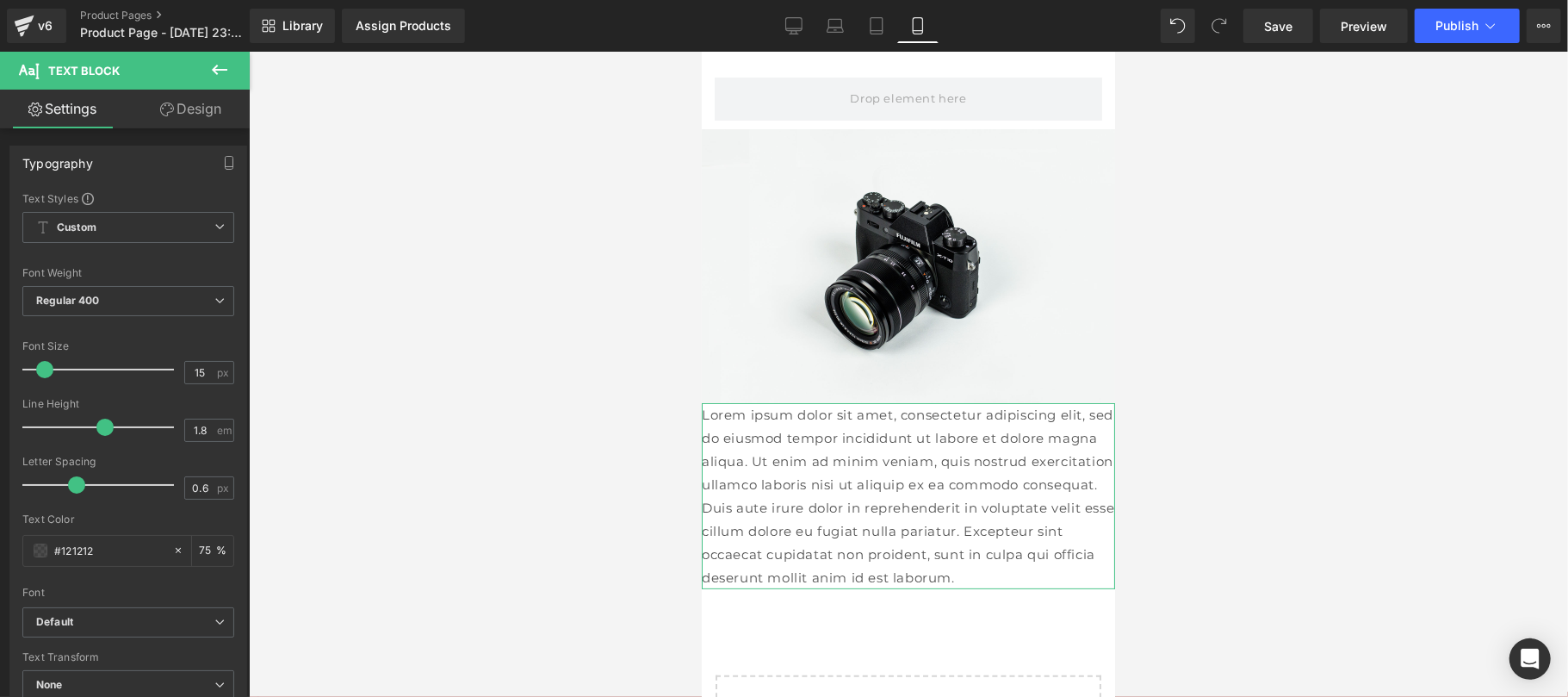
click at [228, 117] on link "Design" at bounding box center [190, 109] width 124 height 39
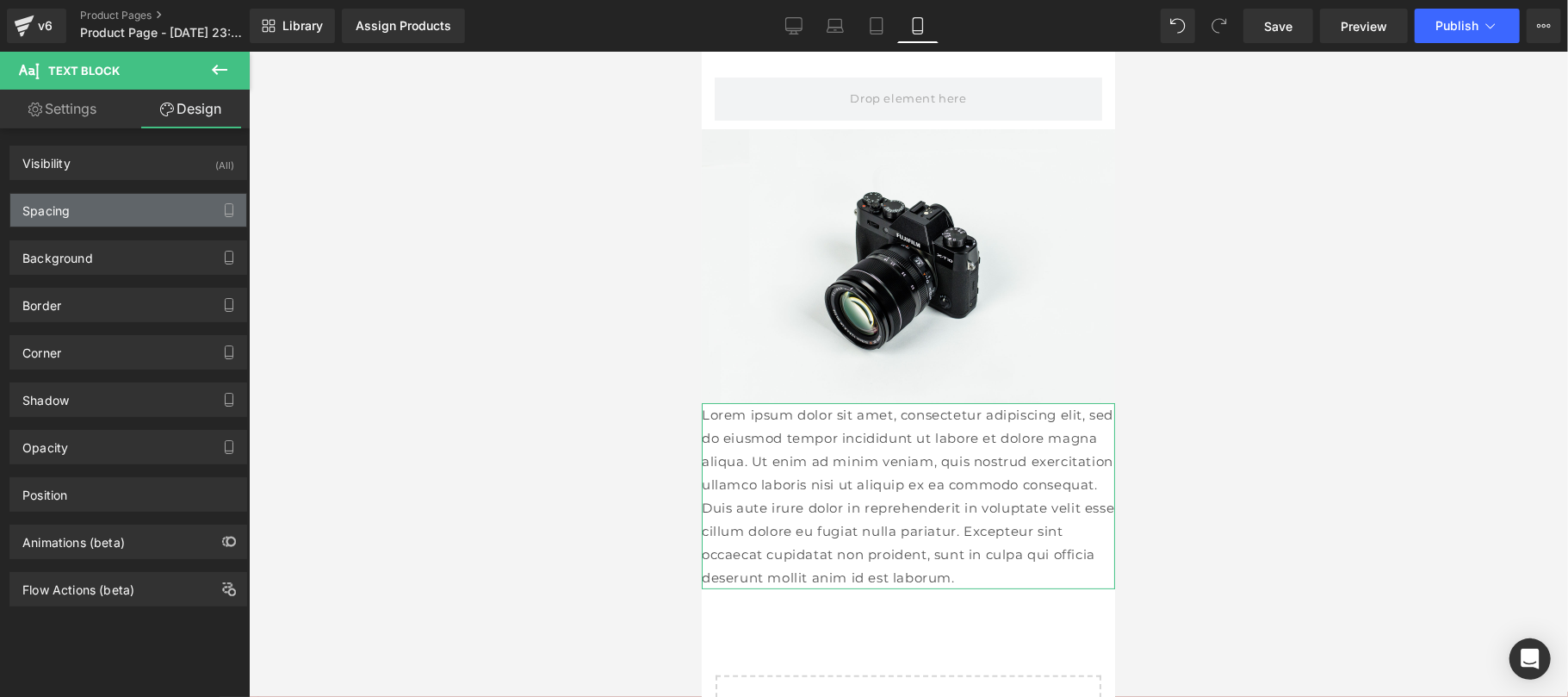
click at [93, 211] on div "Spacing" at bounding box center [128, 210] width 236 height 33
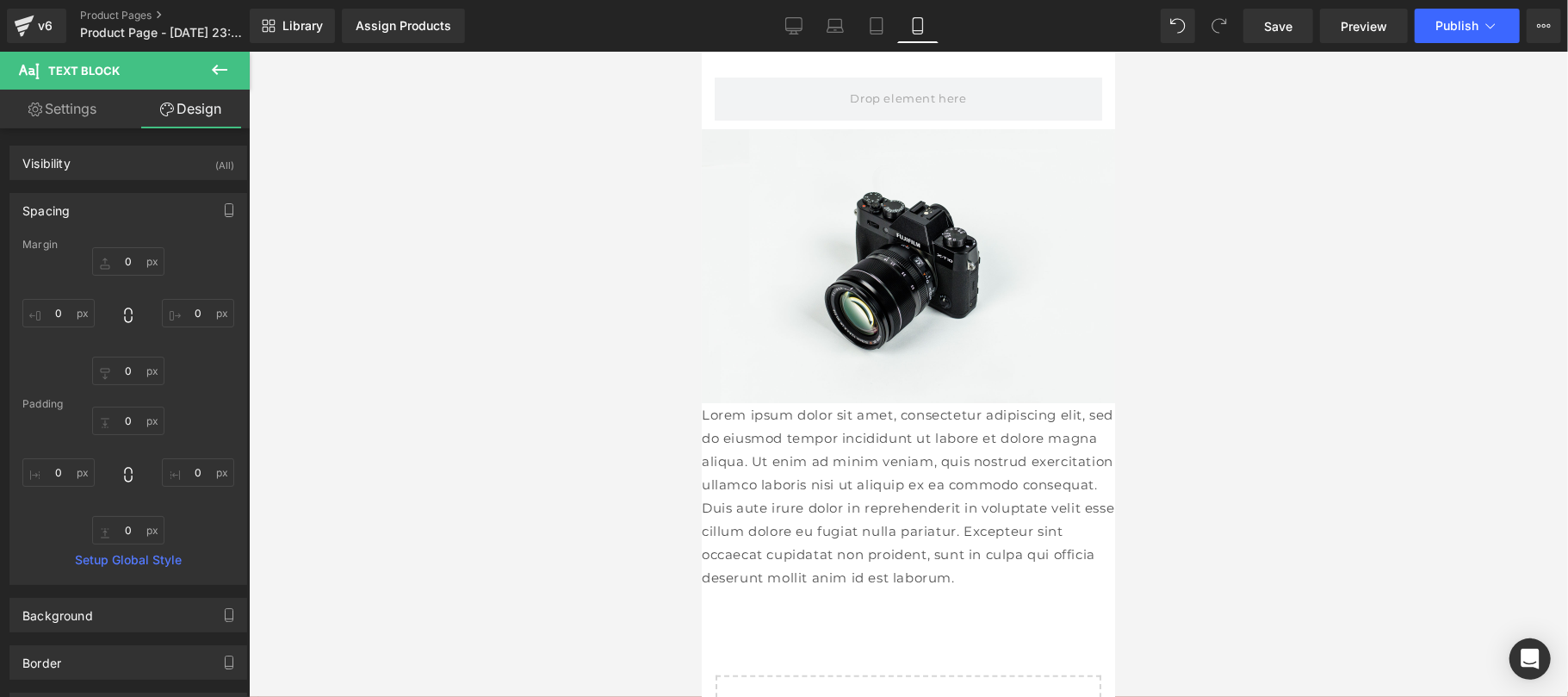
click at [215, 194] on button "button" at bounding box center [228, 210] width 28 height 33
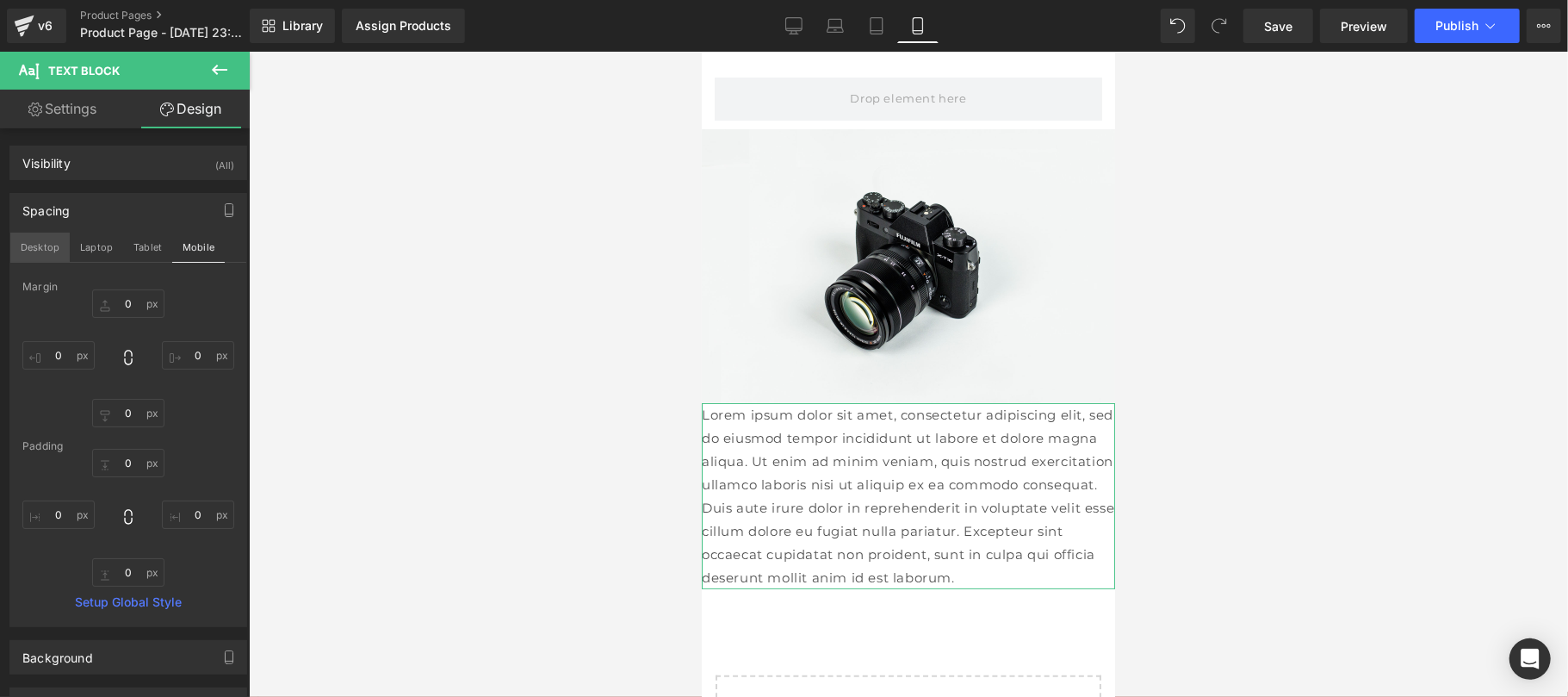
click at [41, 248] on button "Desktop" at bounding box center [40, 246] width 60 height 29
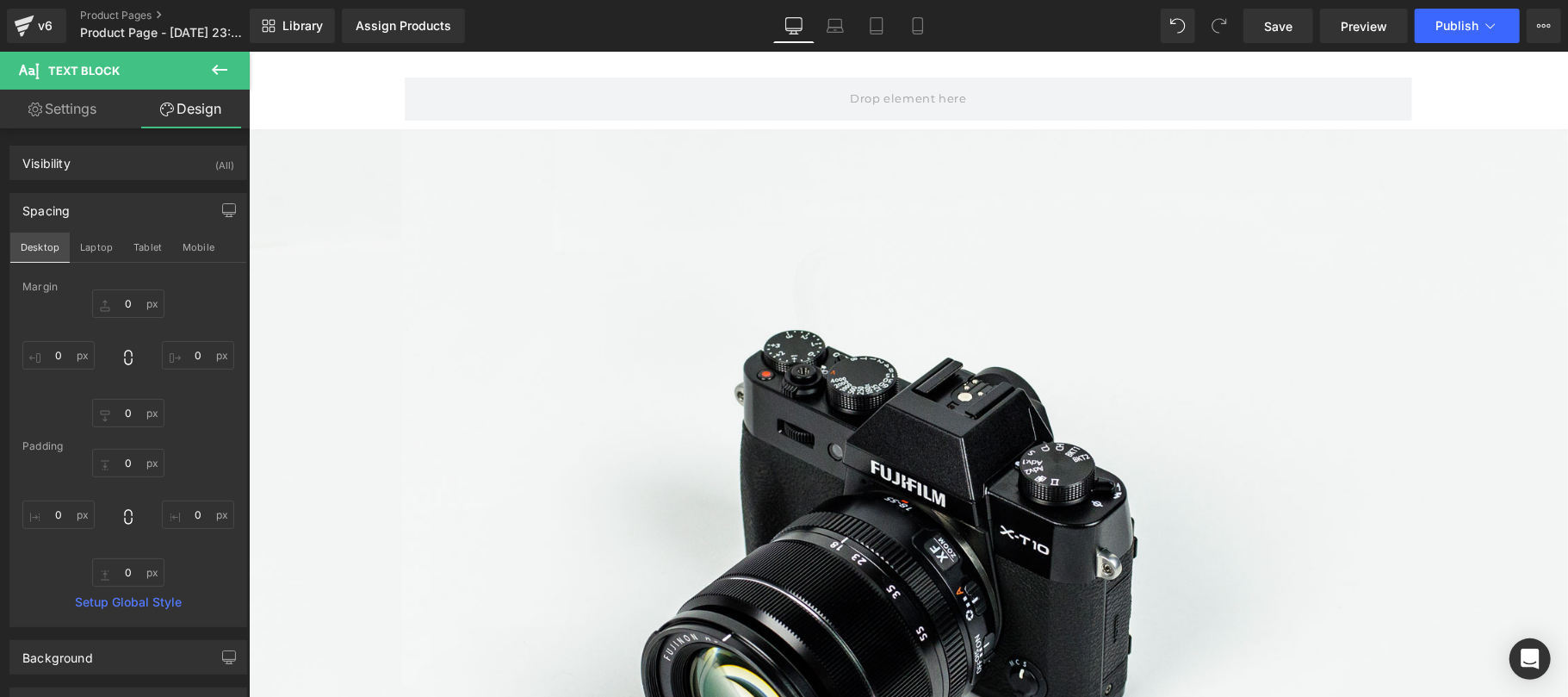
type input "0"
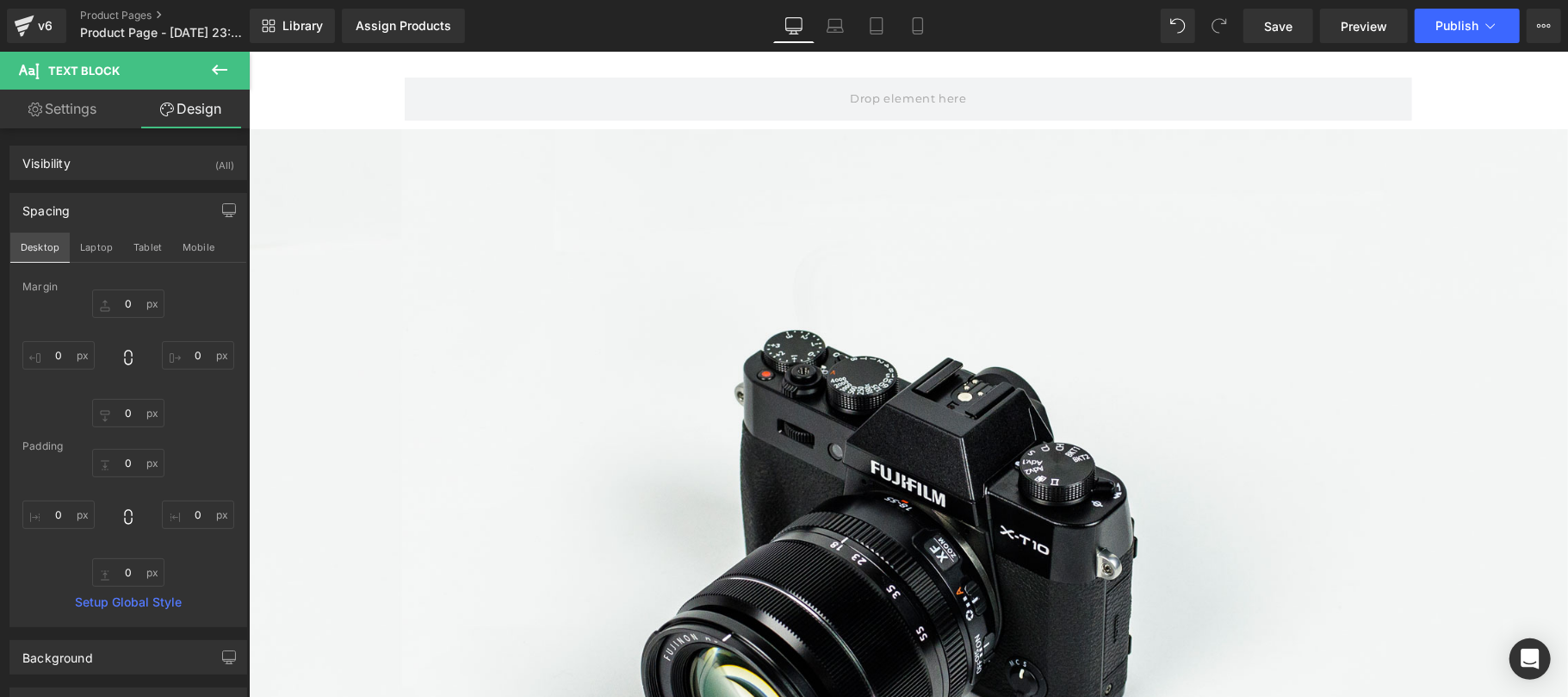
type input "0"
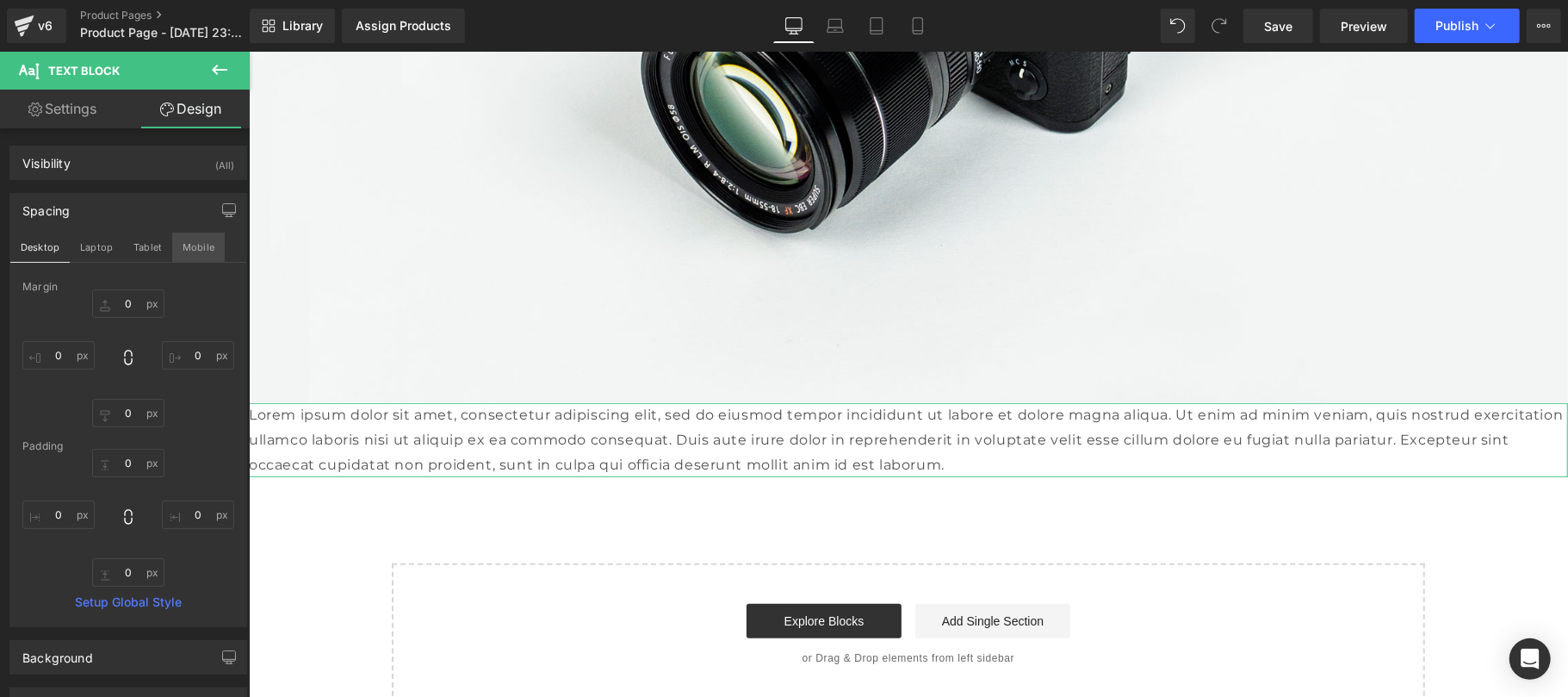
click at [190, 249] on button "Mobile" at bounding box center [198, 246] width 52 height 29
type input "0"
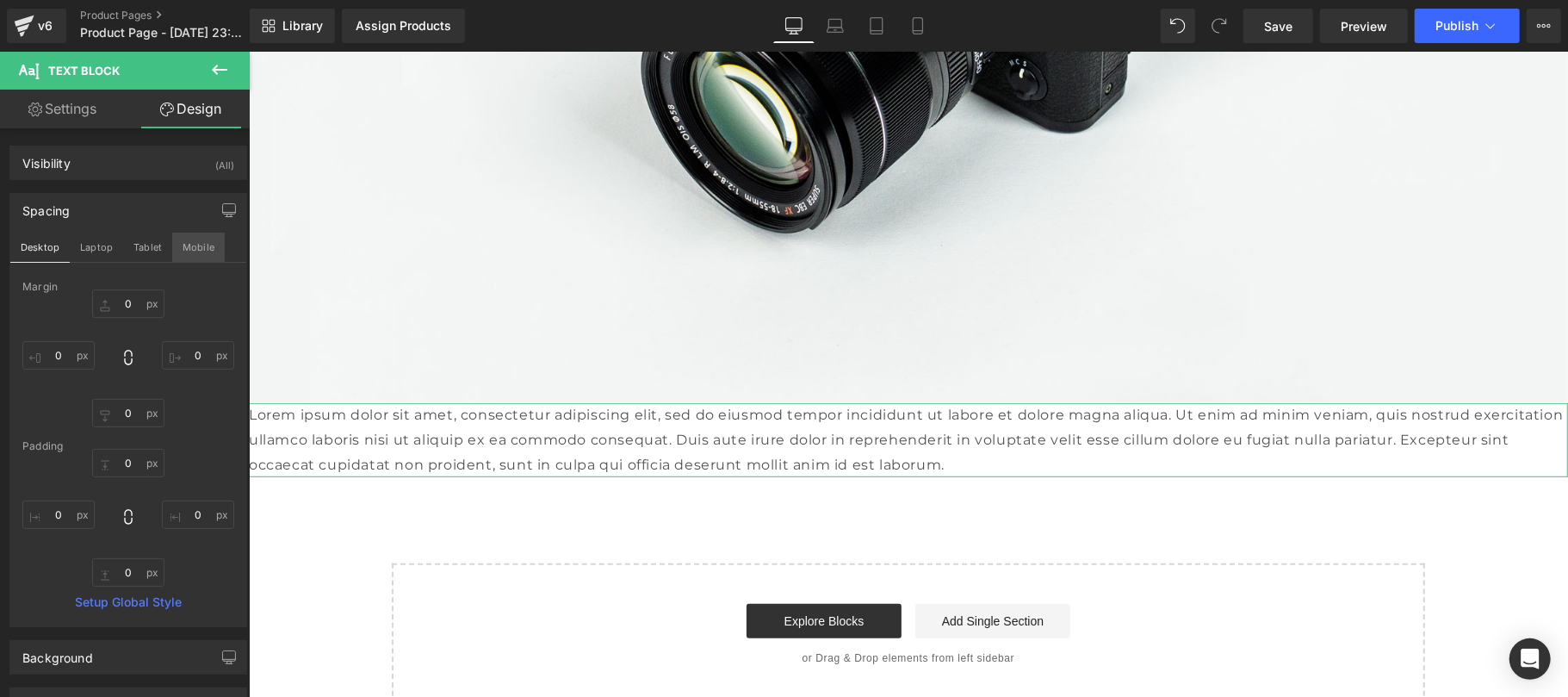
type input "0"
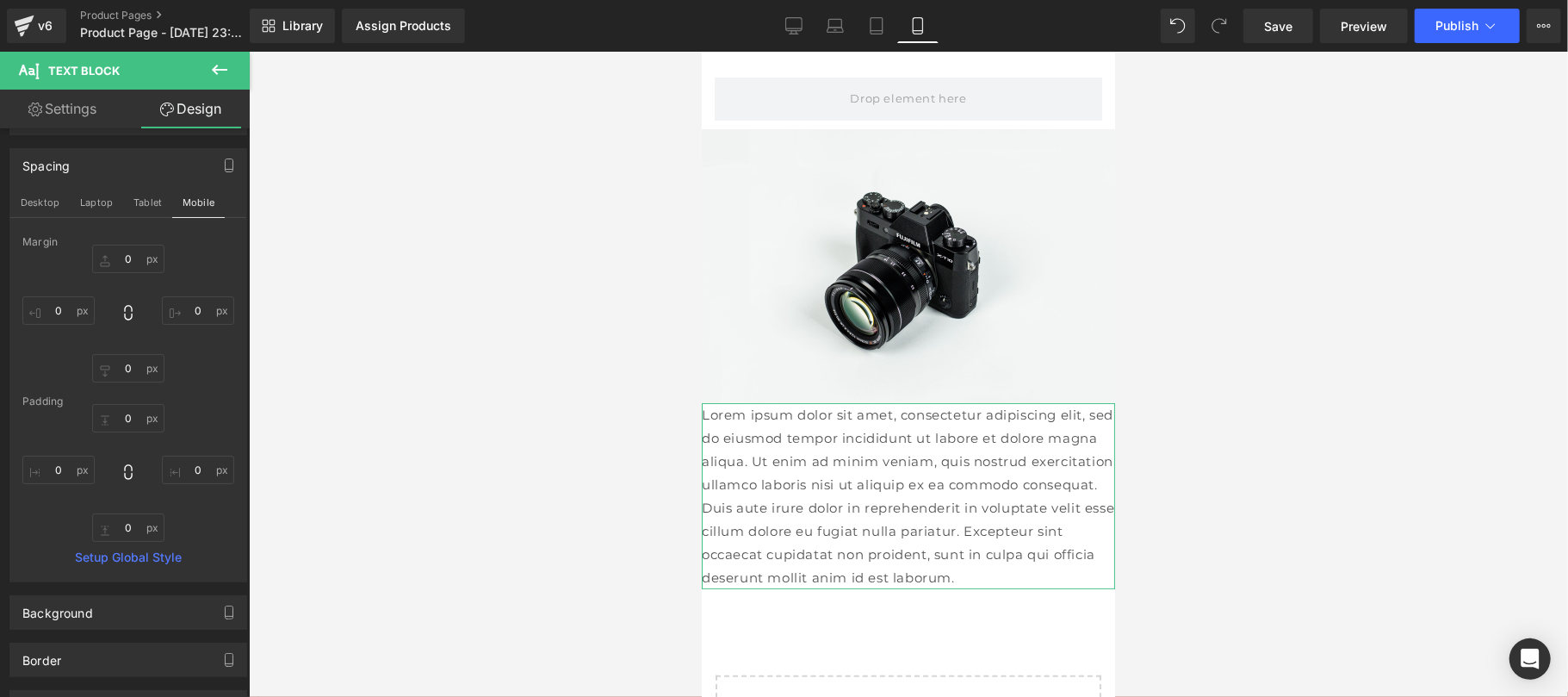
scroll to position [0, 0]
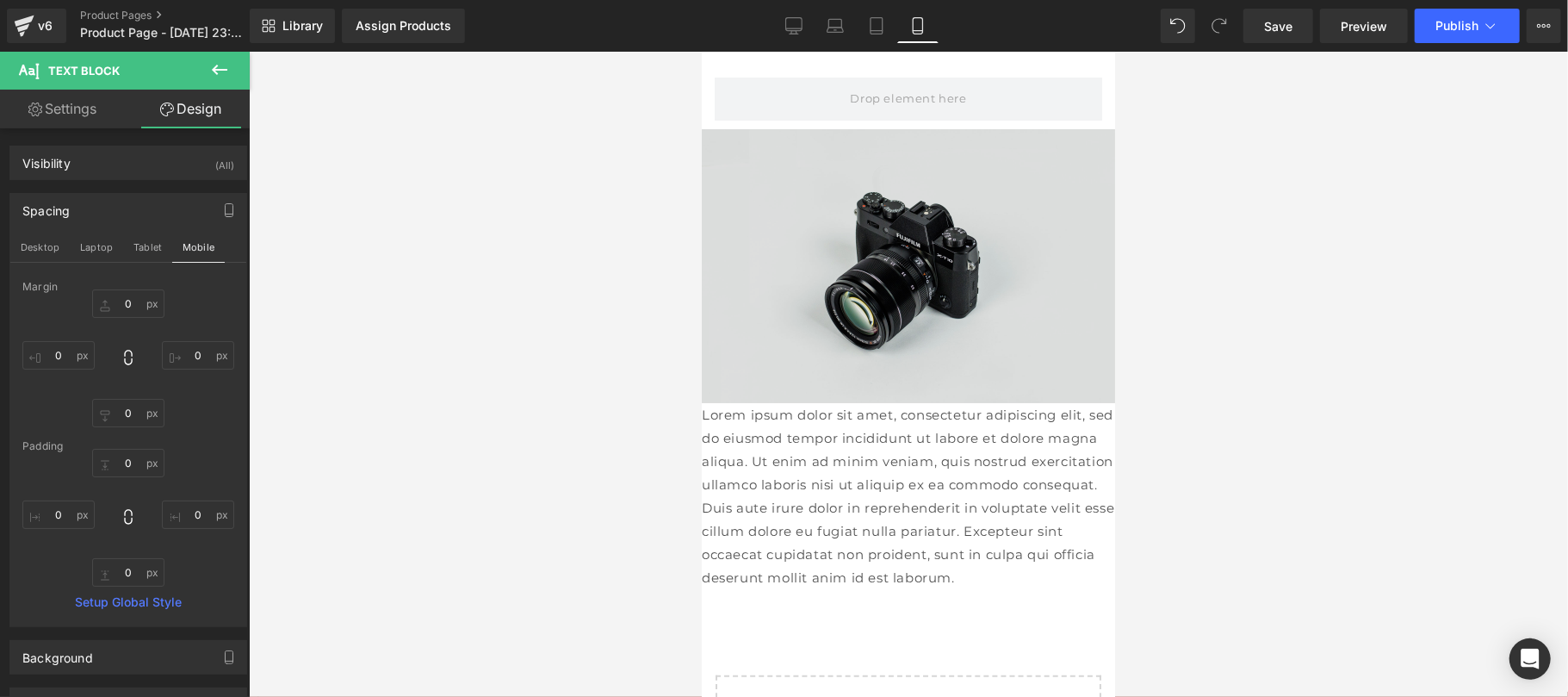
click at [709, 241] on img at bounding box center [907, 265] width 413 height 274
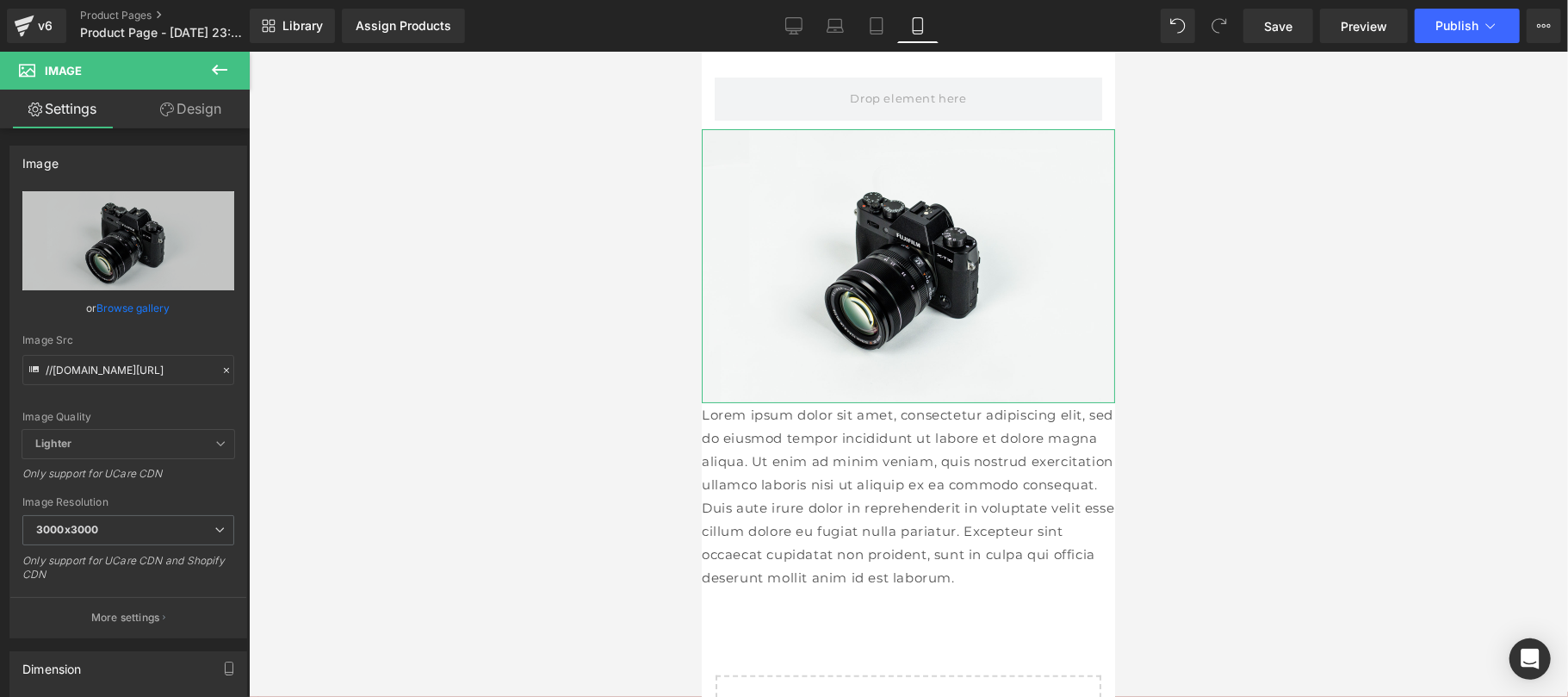
click at [189, 103] on link "Design" at bounding box center [190, 109] width 124 height 39
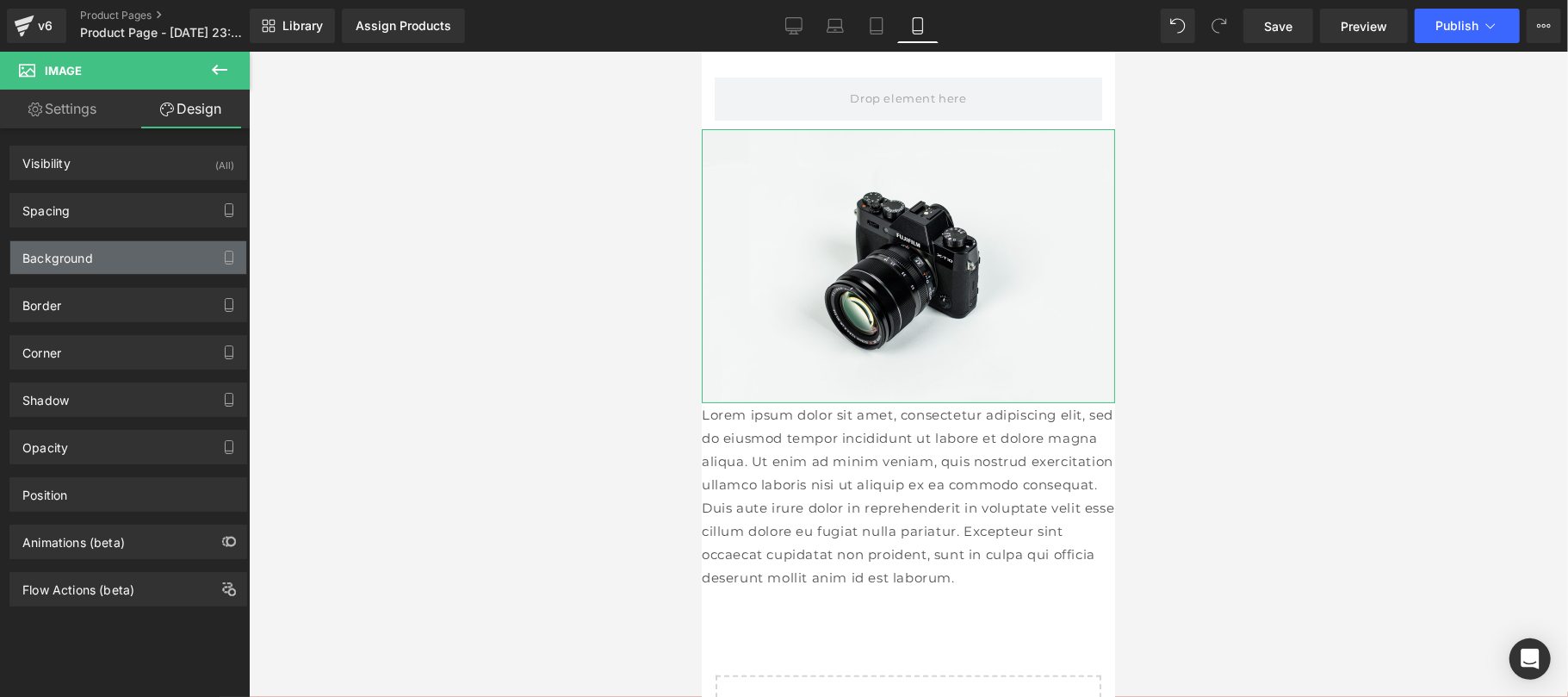
type input "0"
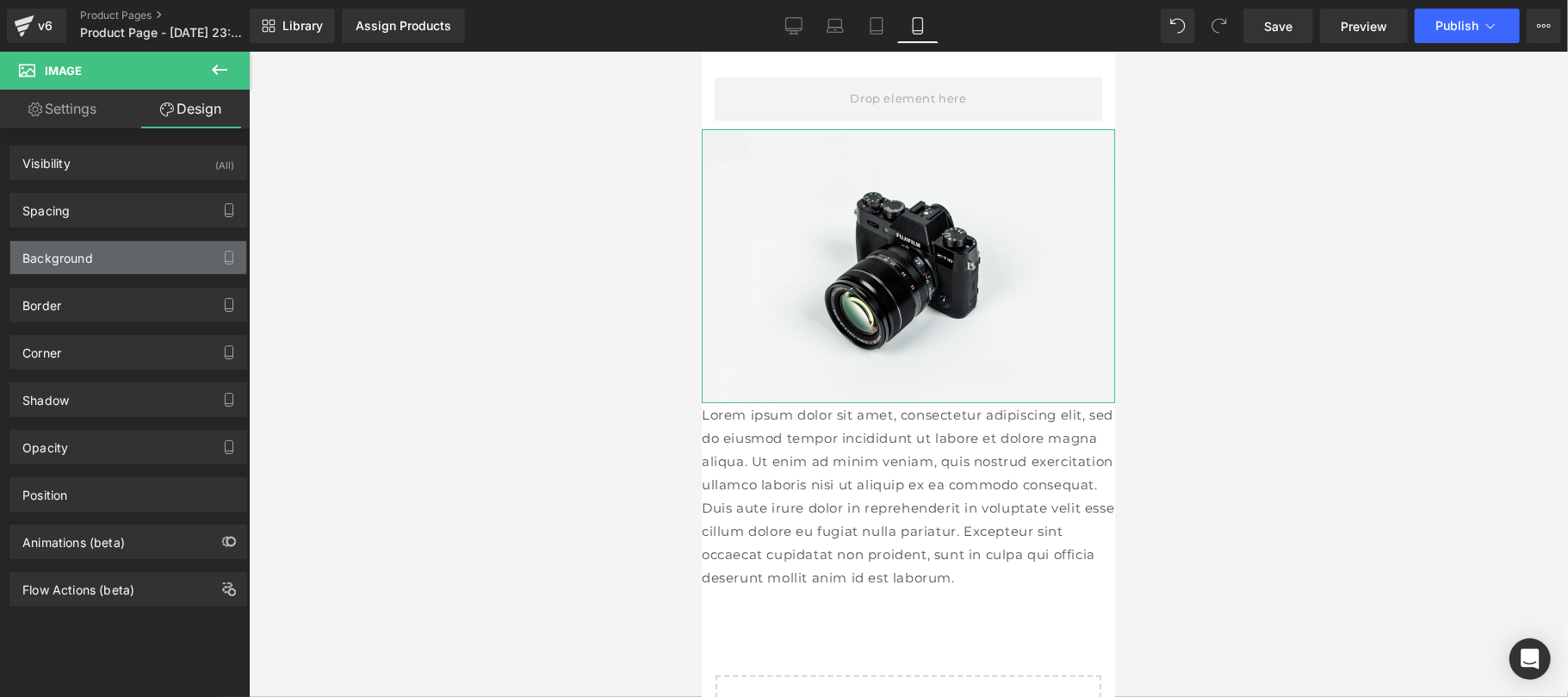
type input "0"
click at [147, 217] on div "Spacing" at bounding box center [128, 210] width 236 height 33
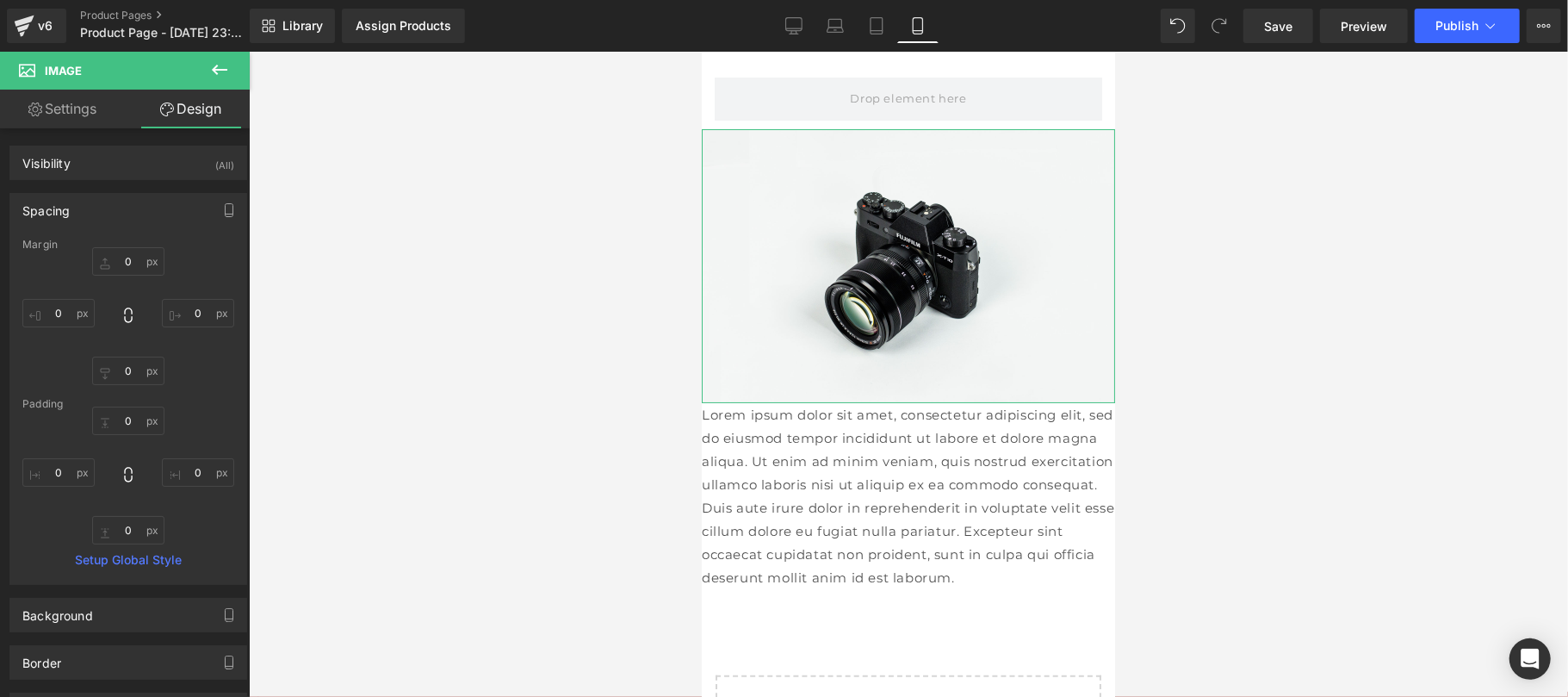
click at [100, 108] on link "Settings" at bounding box center [62, 109] width 124 height 39
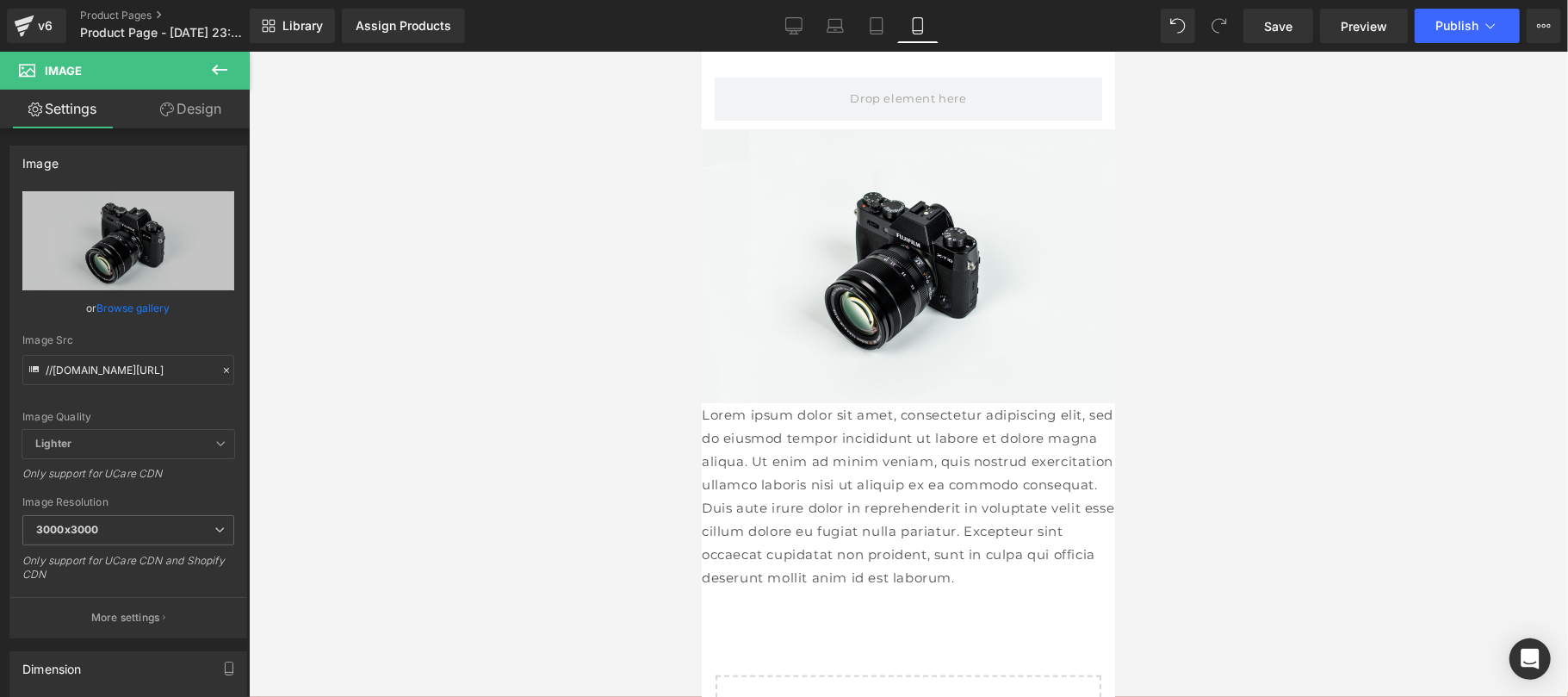
click at [229, 69] on icon at bounding box center [219, 69] width 20 height 20
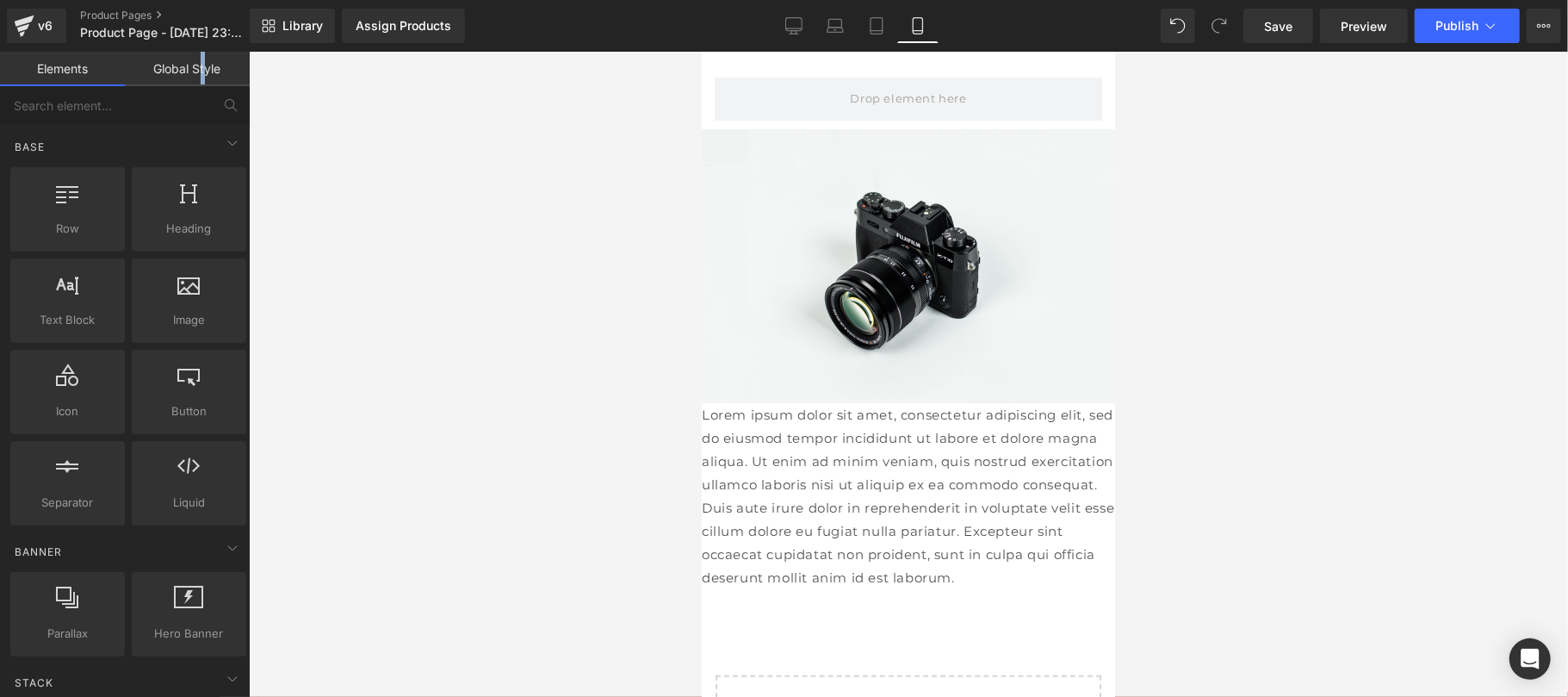
click at [205, 64] on link "Global Style" at bounding box center [187, 68] width 124 height 35
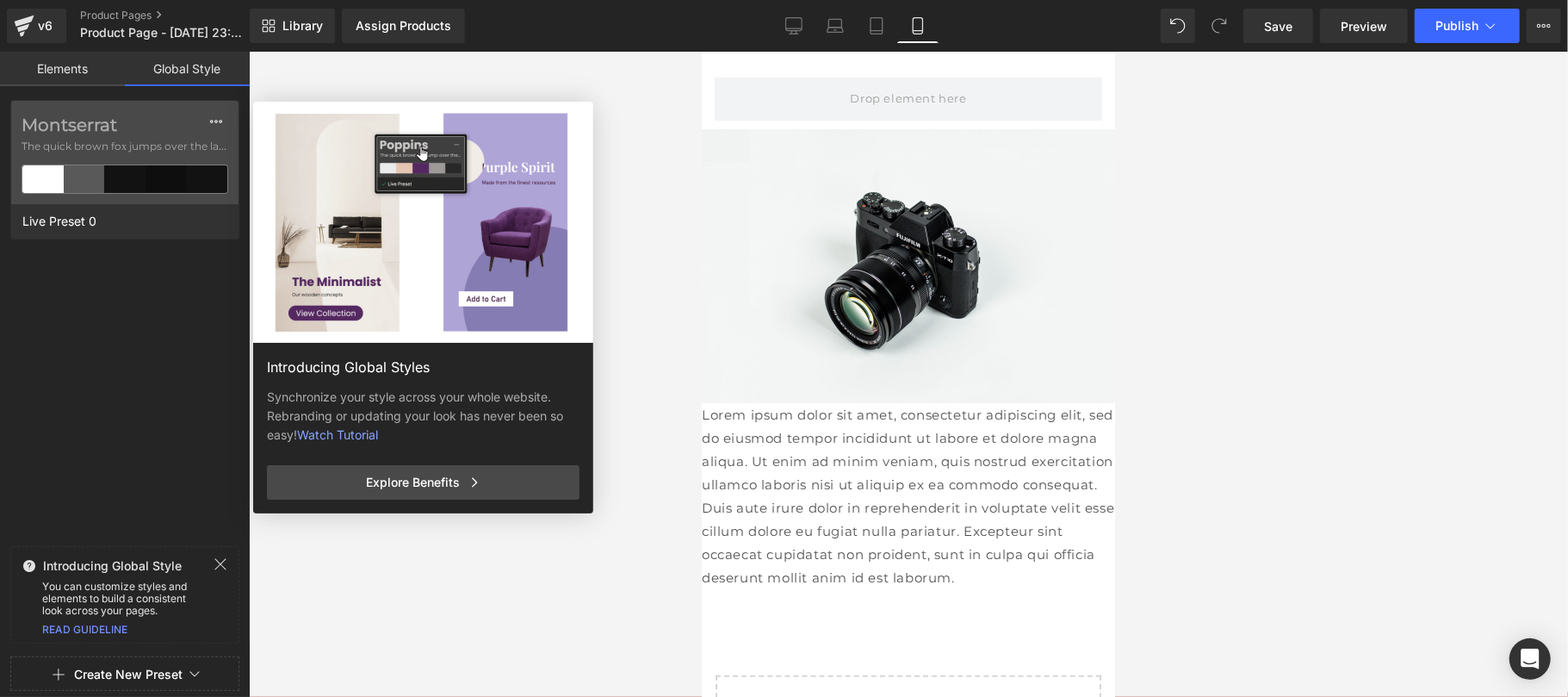
click at [74, 62] on link "Elements" at bounding box center [62, 68] width 124 height 35
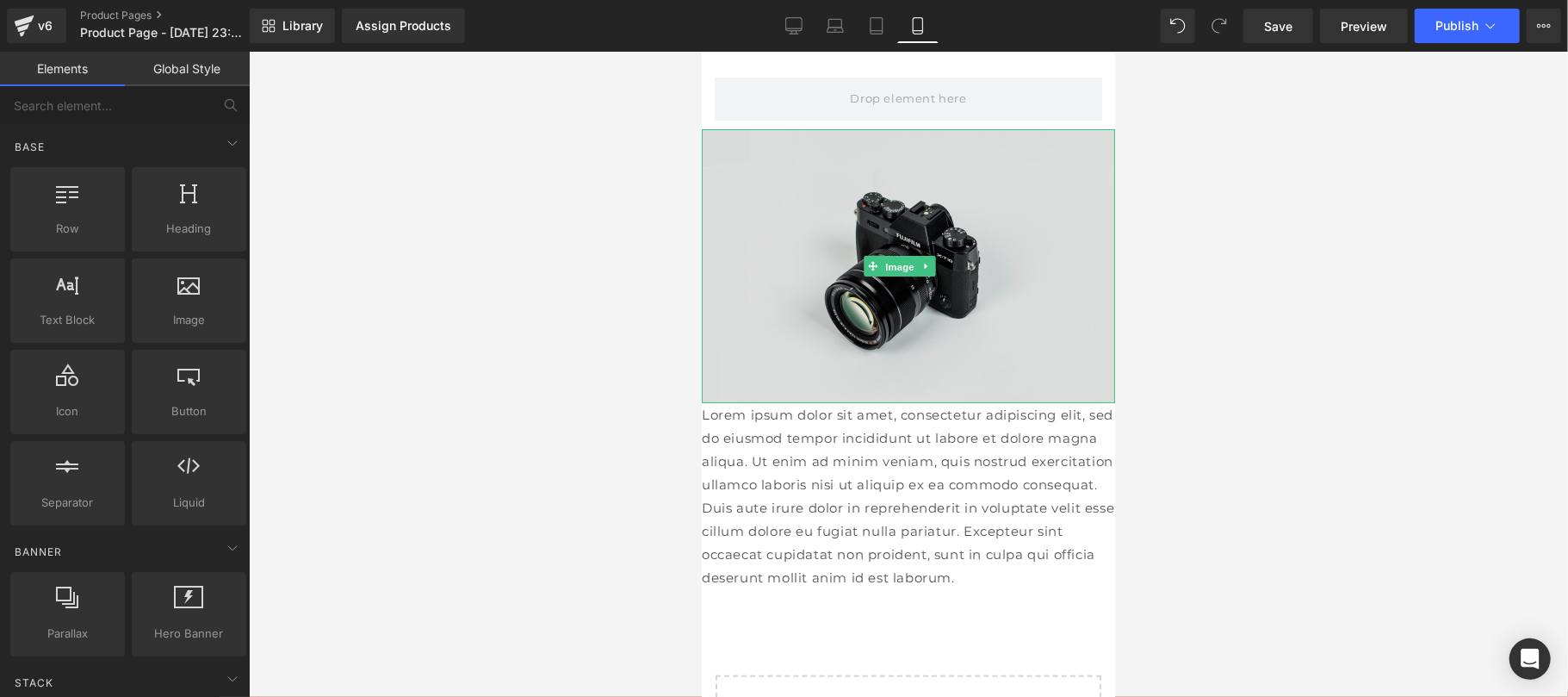
click at [882, 261] on span "Image" at bounding box center [899, 266] width 36 height 20
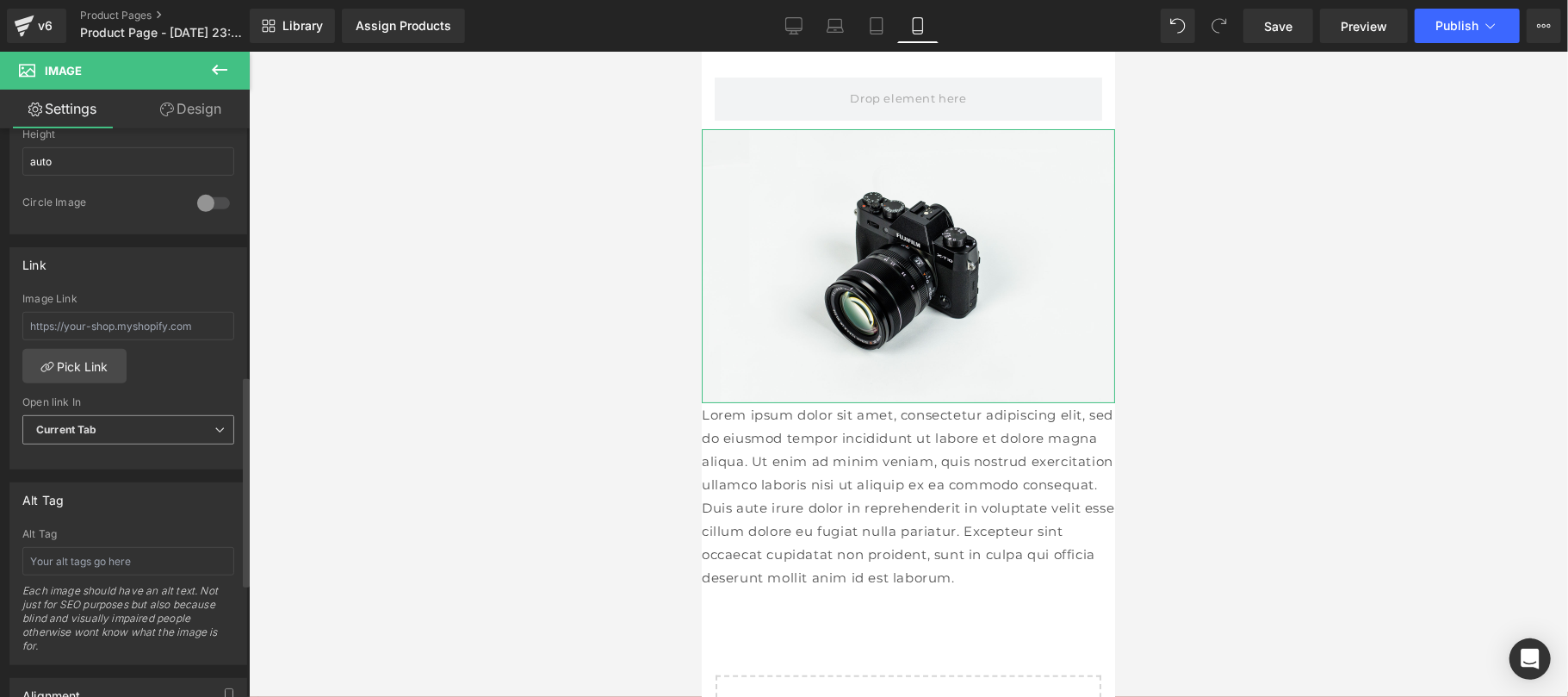
scroll to position [663, 0]
